Goal: Use online tool/utility: Utilize a website feature to perform a specific function

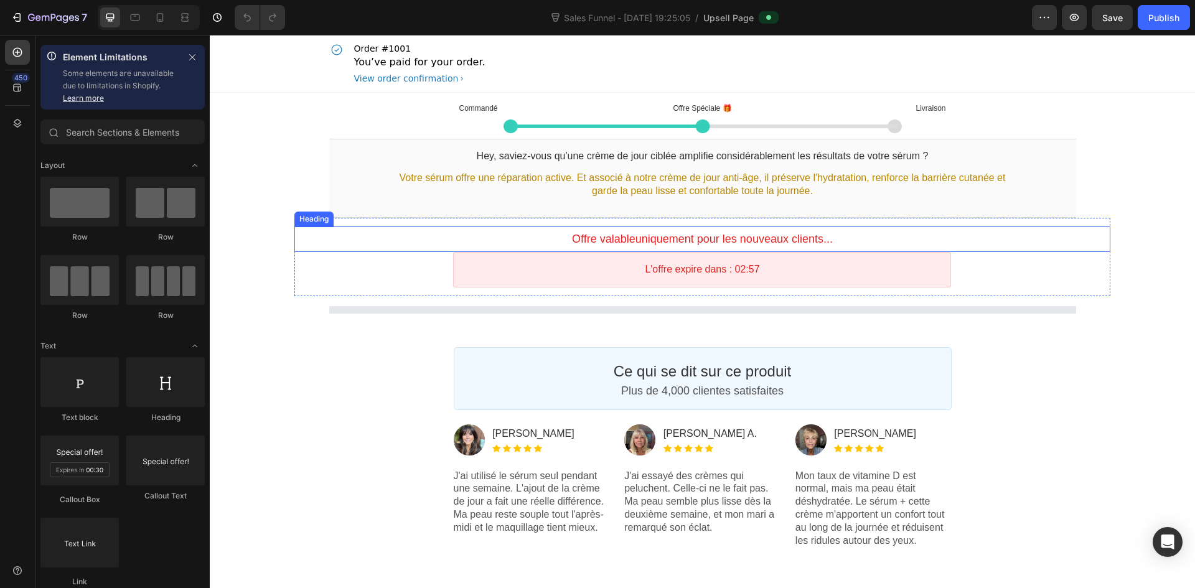
click at [712, 238] on span "uniquement pour les nouveaux clients..." at bounding box center [733, 239] width 197 height 12
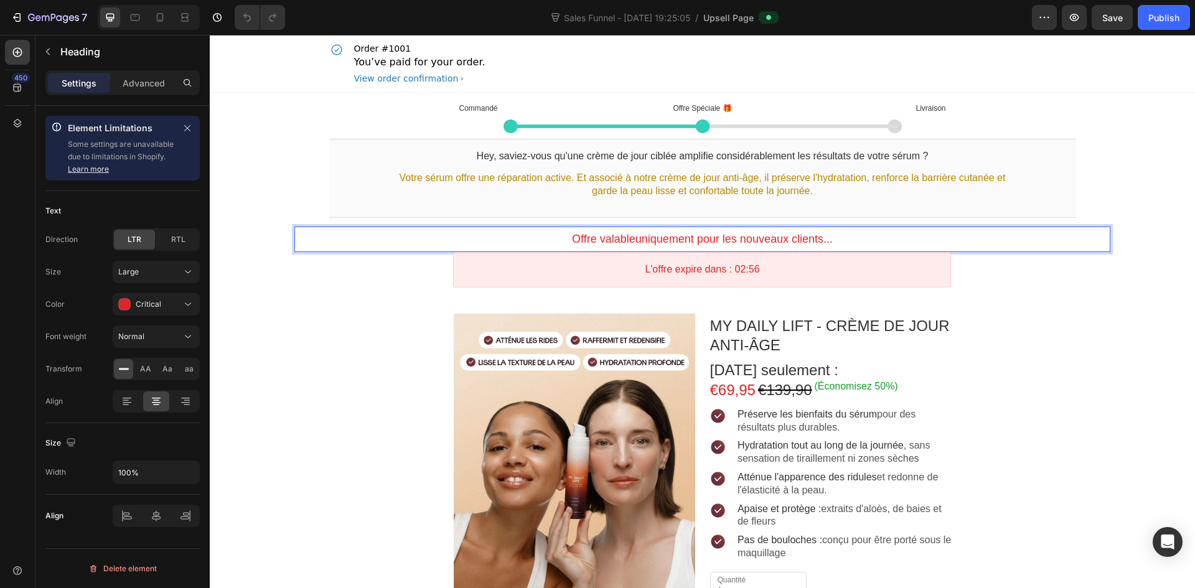
click at [712, 239] on span "uniquement pour les nouveaux clients..." at bounding box center [733, 239] width 197 height 12
click at [701, 239] on span "uniquement pour les nouveaux clients..." at bounding box center [733, 239] width 197 height 12
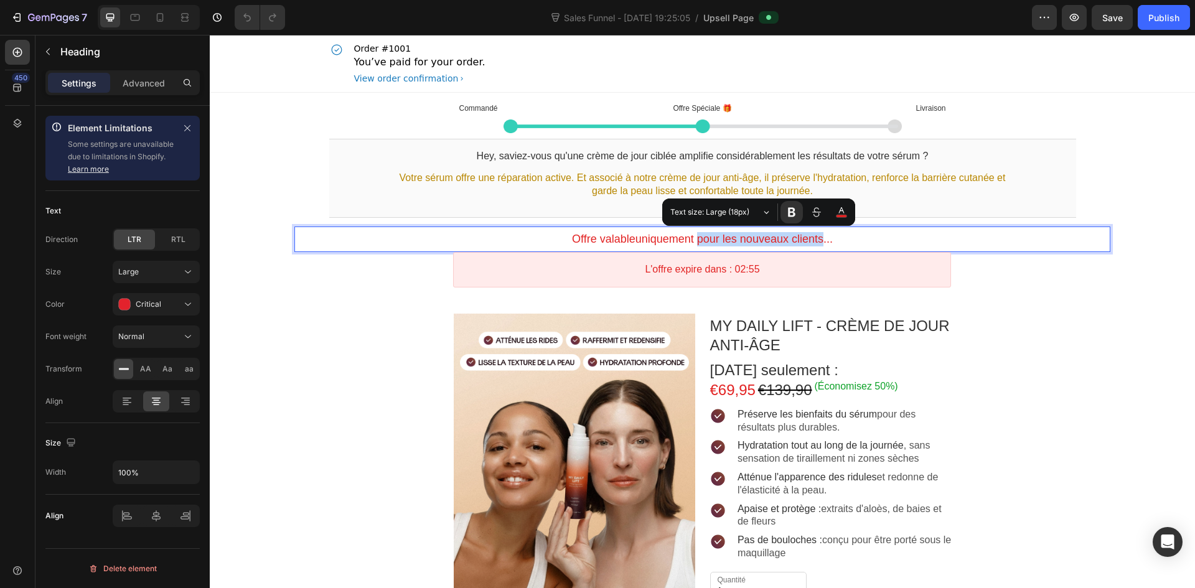
drag, startPoint x: 694, startPoint y: 239, endPoint x: 823, endPoint y: 238, distance: 128.8
click at [823, 238] on span "uniquement pour les nouveaux clients..." at bounding box center [733, 239] width 197 height 12
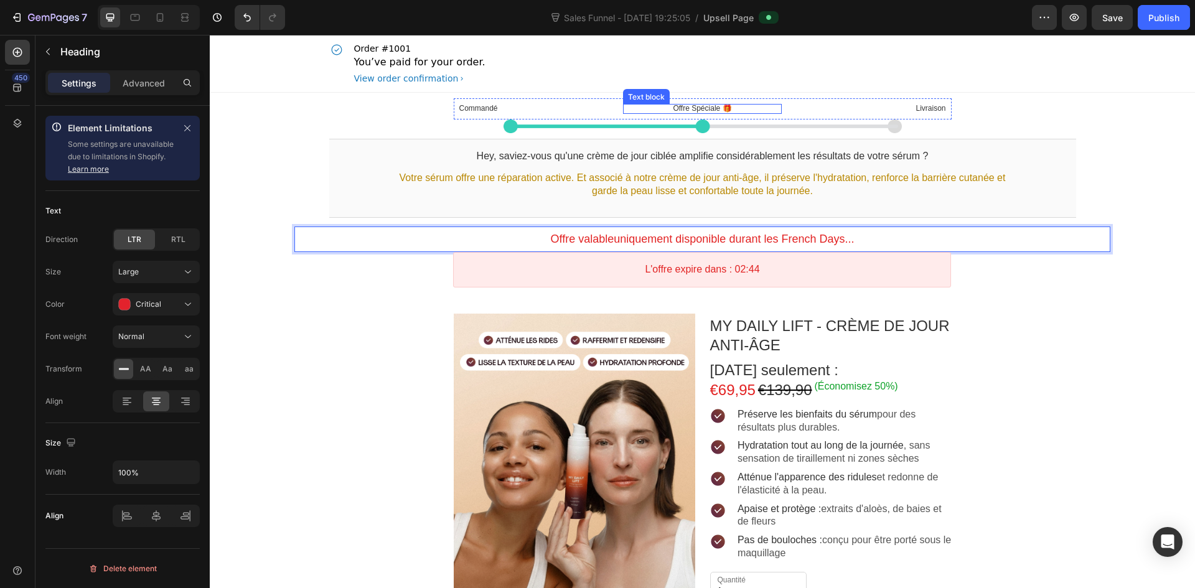
click at [694, 108] on p "Offre Spéciale 🎁" at bounding box center [702, 109] width 159 height 10
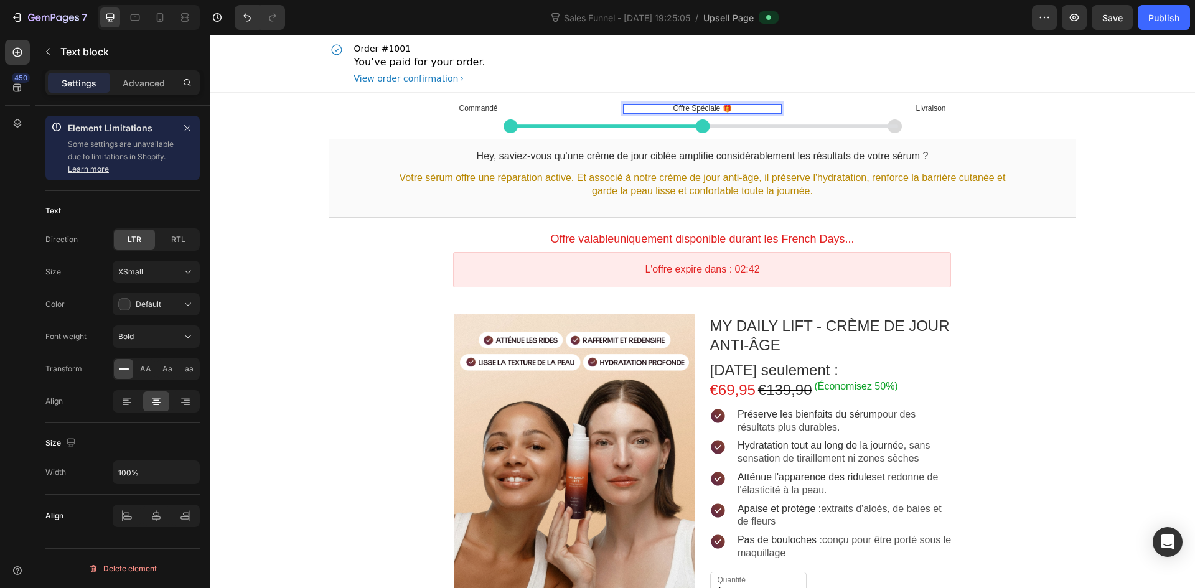
click at [714, 108] on p "Offre Spéciale 🎁" at bounding box center [702, 109] width 159 height 10
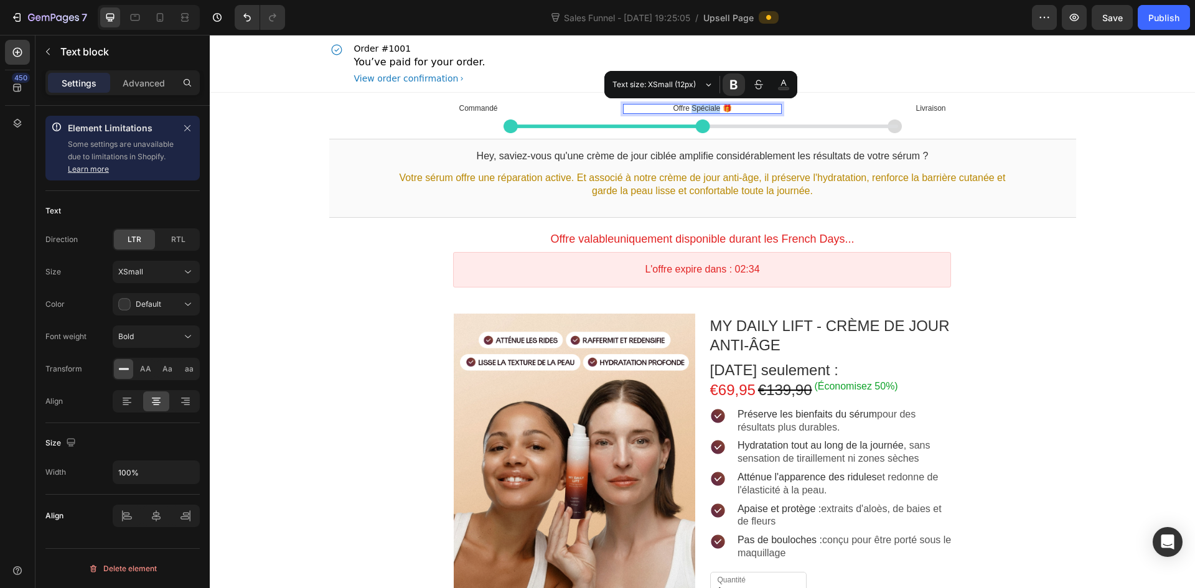
drag, startPoint x: 689, startPoint y: 106, endPoint x: 714, endPoint y: 108, distance: 25.5
click at [714, 108] on p "Offre Spéciale 🎁" at bounding box center [702, 109] width 159 height 10
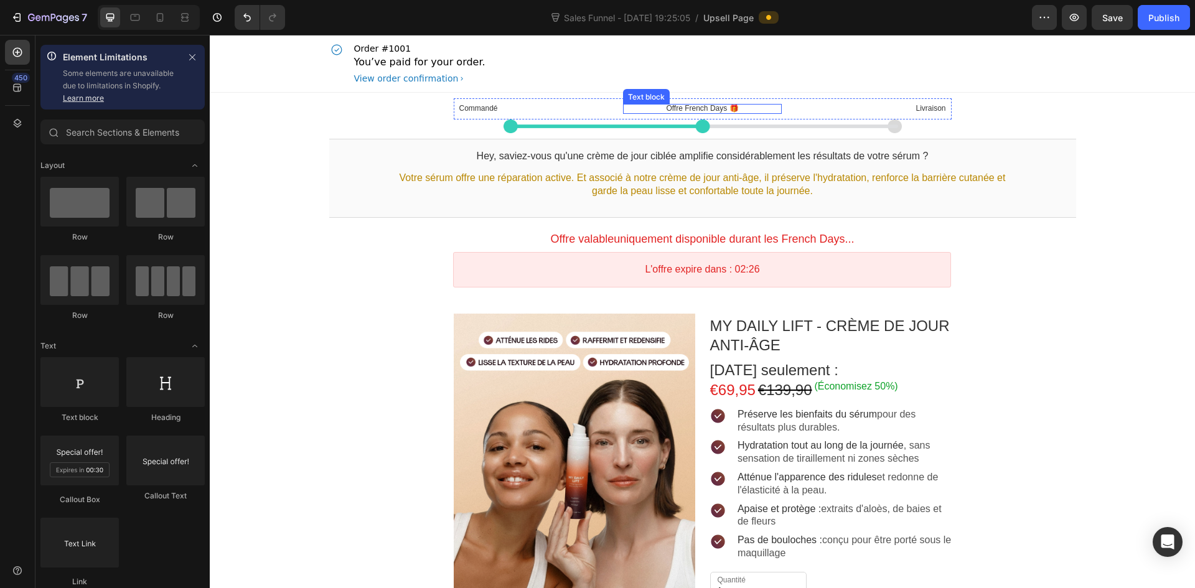
click at [704, 111] on p "Offre French Days 🎁" at bounding box center [702, 109] width 159 height 10
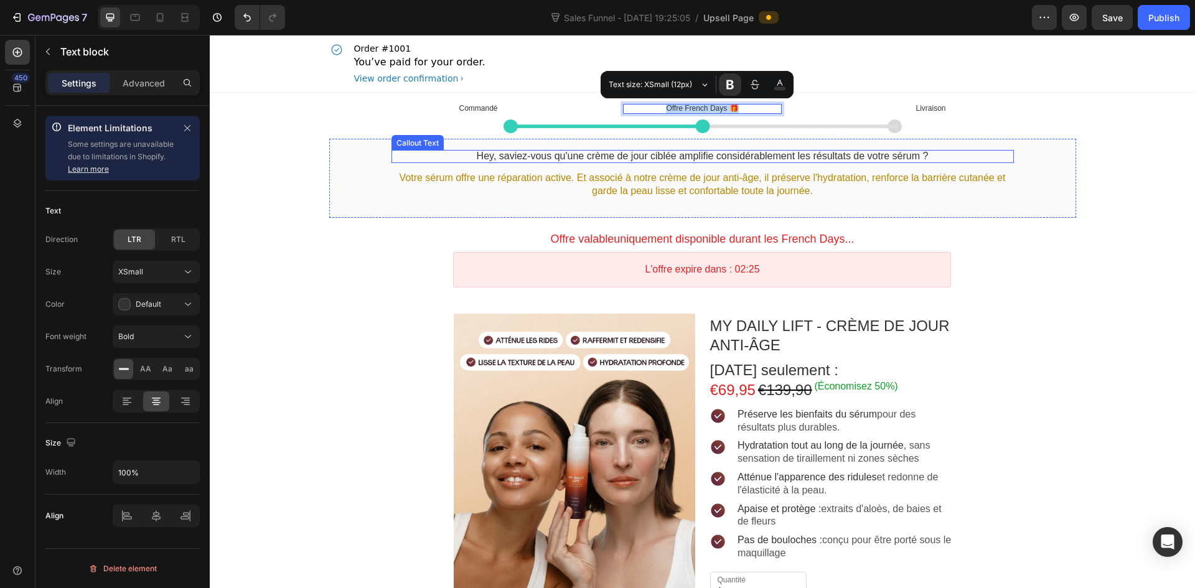
copy p "Offre French Days 🎁"
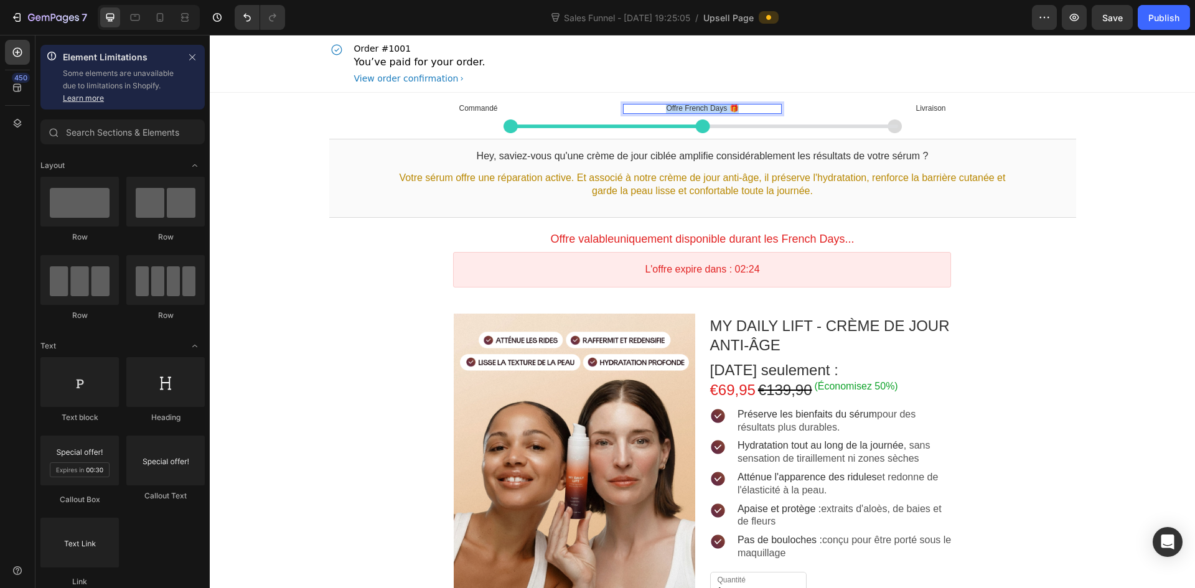
click at [1163, 17] on div "Publish" at bounding box center [1163, 17] width 31 height 13
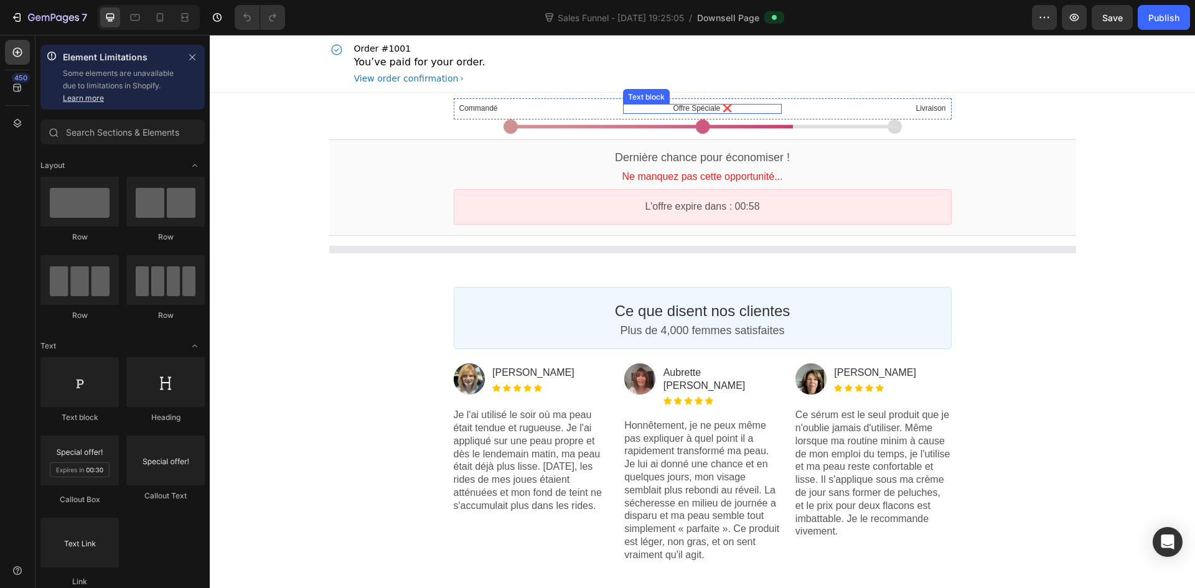
click at [694, 105] on p "Offre Spéciale ❌" at bounding box center [702, 109] width 159 height 10
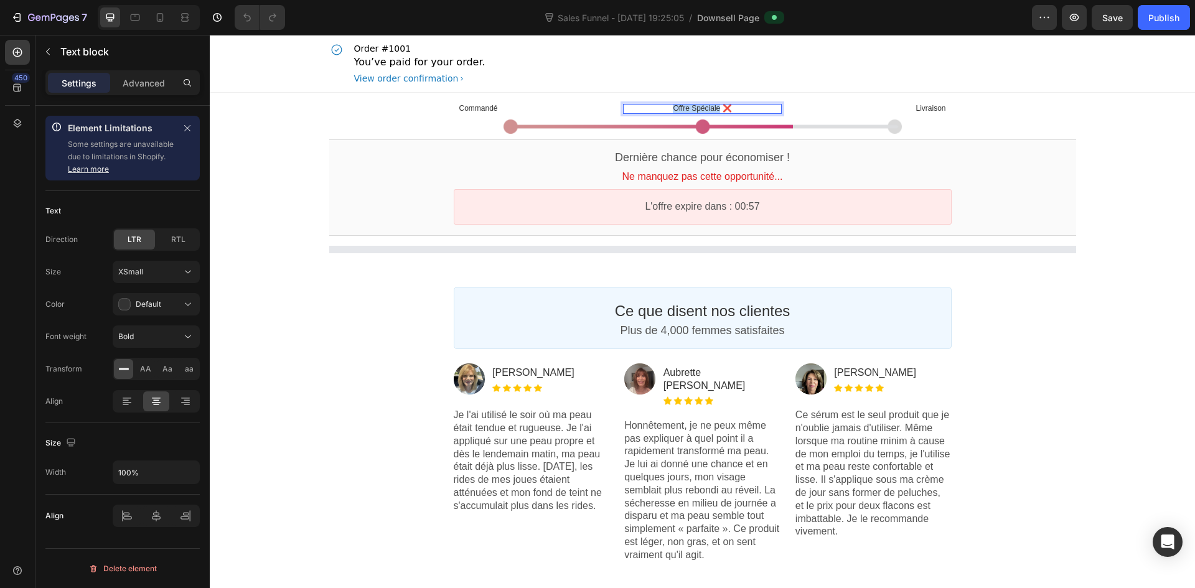
drag, startPoint x: 715, startPoint y: 109, endPoint x: 648, endPoint y: 111, distance: 66.6
click at [650, 110] on p "Offre Spéciale ❌" at bounding box center [702, 109] width 159 height 10
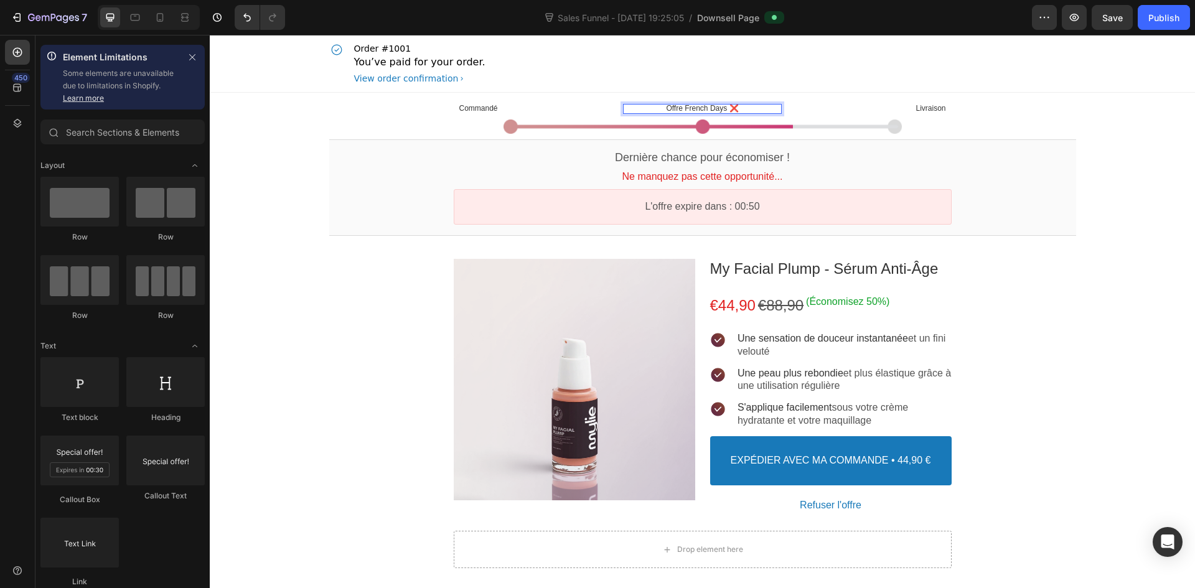
click at [1141, 201] on div "Commandé Text block Offre French Days ❌ Text block Livraison Text block Row Ima…" at bounding box center [702, 567] width 985 height 948
click at [1155, 17] on div "Publish" at bounding box center [1163, 17] width 31 height 13
